Goal: Information Seeking & Learning: Learn about a topic

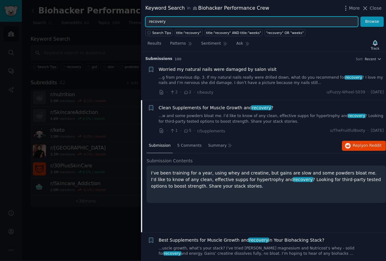
drag, startPoint x: 193, startPoint y: 23, endPoint x: 87, endPoint y: 21, distance: 106.0
click at [148, 23] on input "recovery" at bounding box center [251, 22] width 213 height 11
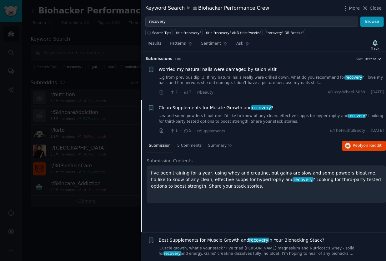
click at [87, 21] on div at bounding box center [193, 130] width 386 height 261
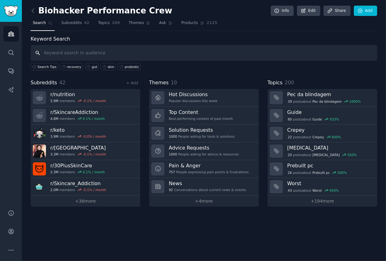
click at [185, 55] on input "text" at bounding box center [204, 53] width 347 height 16
type input "probiotic"
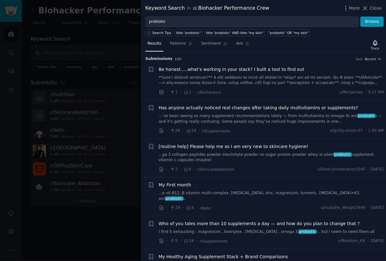
click at [251, 78] on link at bounding box center [271, 80] width 225 height 11
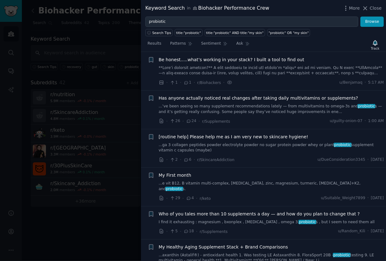
click at [272, 71] on link at bounding box center [271, 70] width 225 height 11
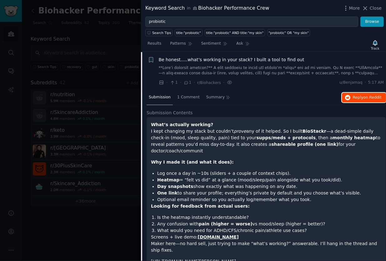
click at [358, 98] on span "Reply on Reddit" at bounding box center [367, 98] width 29 height 6
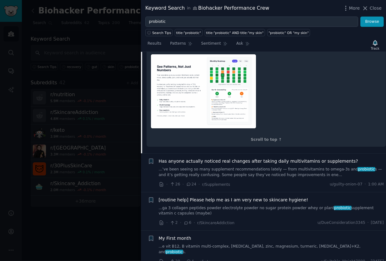
scroll to position [218, 0]
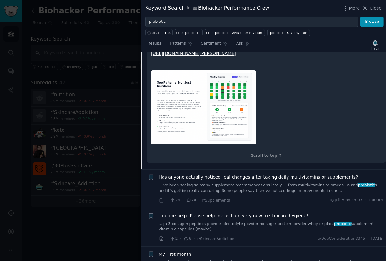
click at [253, 183] on link "...’ve been seeing so many supplement recommendations lately — from multivitami…" at bounding box center [271, 188] width 225 height 11
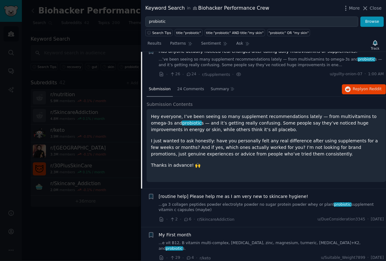
scroll to position [48, 0]
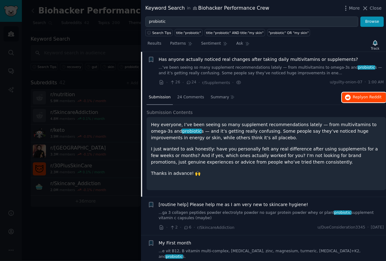
click at [361, 100] on button "Reply on Reddit" at bounding box center [364, 98] width 44 height 10
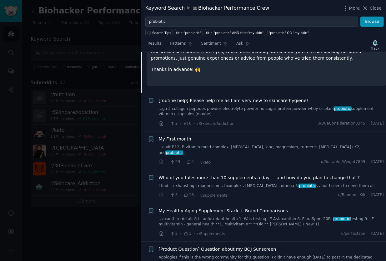
click at [275, 111] on link "...ga 3 collagen peptides powder electrolyte powder no sugar protein powder whe…" at bounding box center [271, 111] width 225 height 11
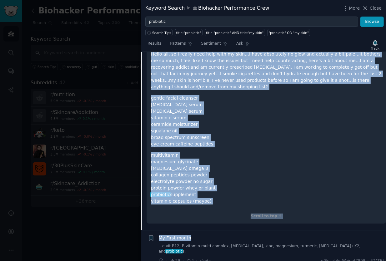
scroll to position [191, 0]
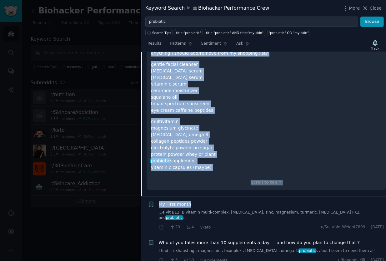
drag, startPoint x: 151, startPoint y: 123, endPoint x: 219, endPoint y: 165, distance: 79.8
click at [219, 165] on div "Hello all, so I really need help with my skin…I have absolutely no glow and act…" at bounding box center [266, 98] width 231 height 163
copy div "Hello all, so I really need help with my skin…I have absolutely no glow and act…"
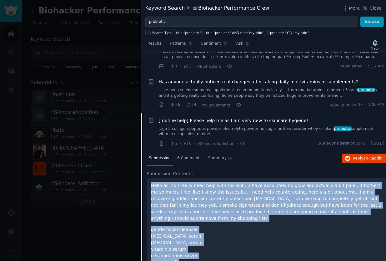
scroll to position [0, 0]
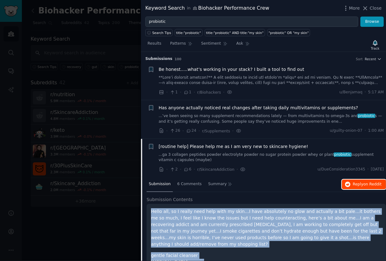
click at [355, 187] on button "Reply on Reddit" at bounding box center [364, 185] width 44 height 10
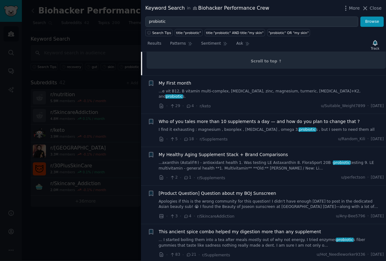
click at [110, 231] on div at bounding box center [193, 130] width 386 height 261
